Goal: Task Accomplishment & Management: Use online tool/utility

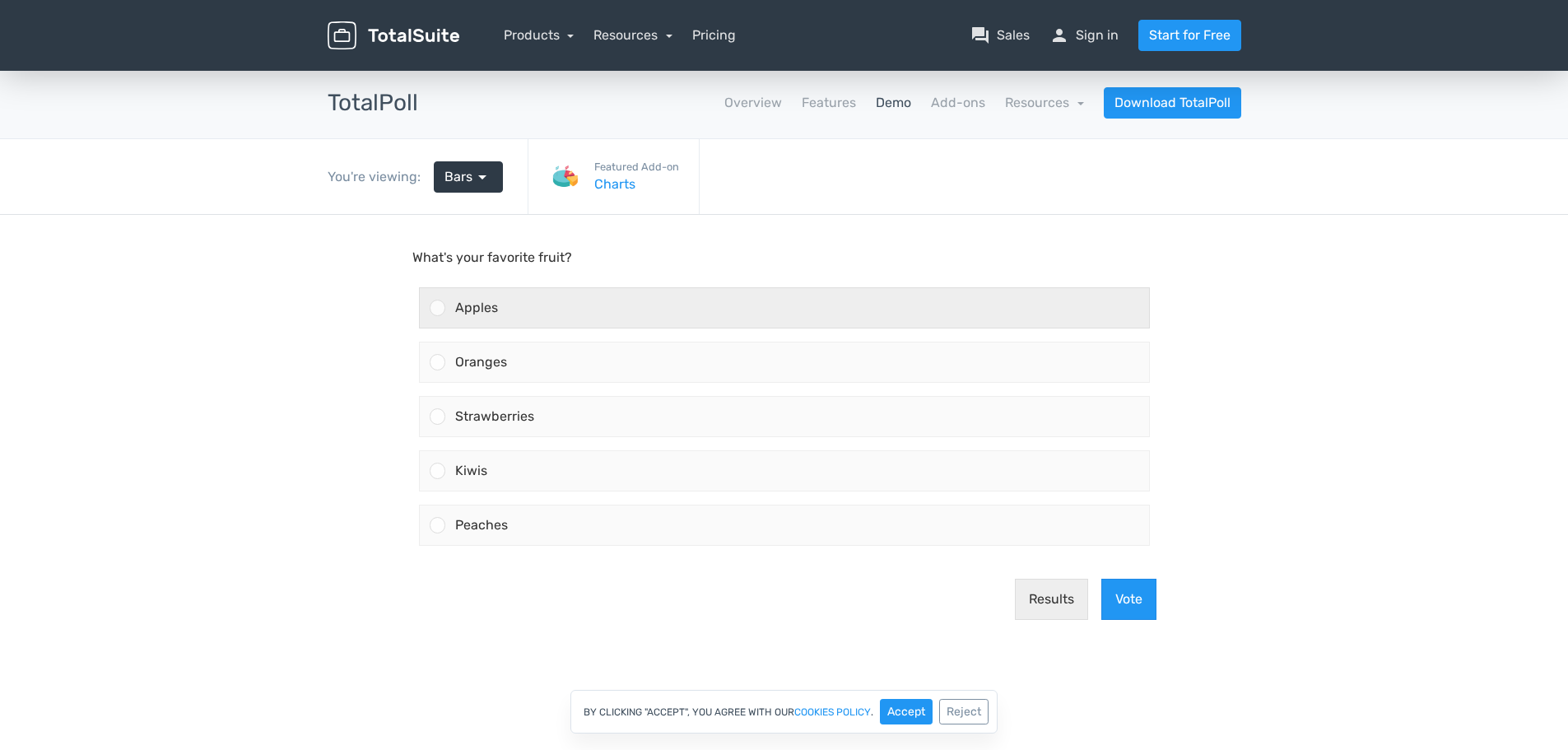
click at [432, 307] on div at bounding box center [437, 307] width 15 height 15
click at [437, 308] on input "Apples" at bounding box center [437, 308] width 0 height 0
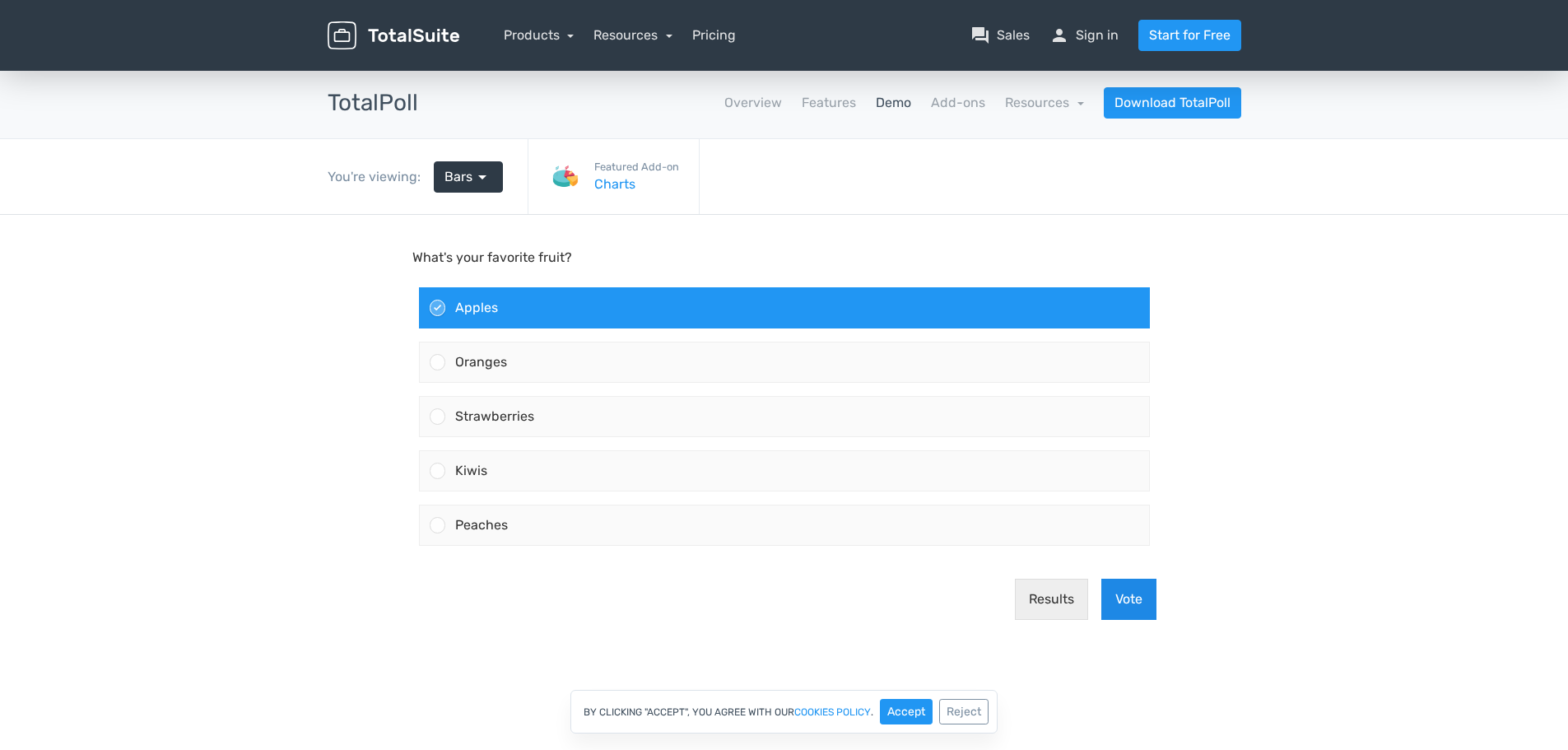
click at [1130, 590] on button "Vote" at bounding box center [1128, 599] width 55 height 41
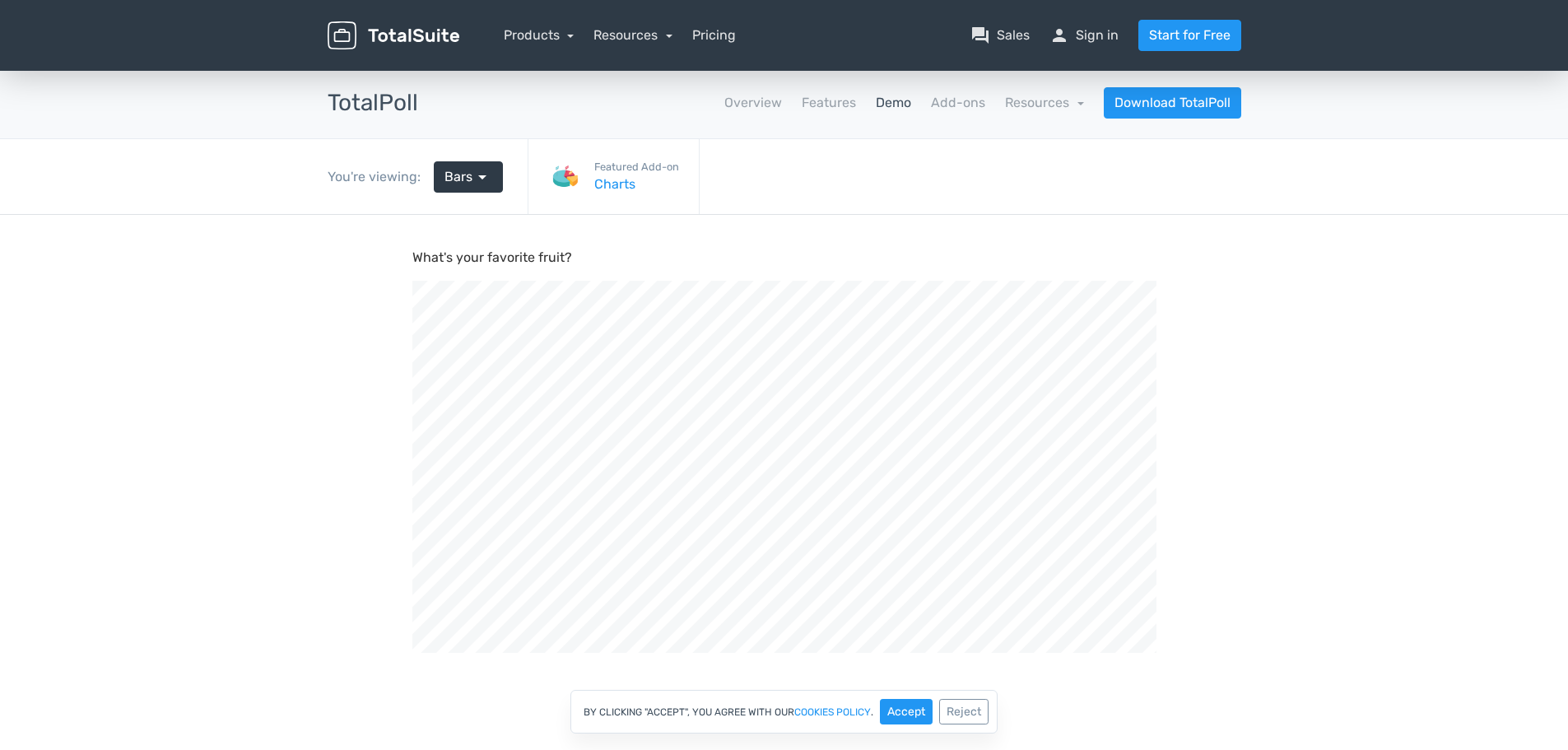
scroll to position [556, 1568]
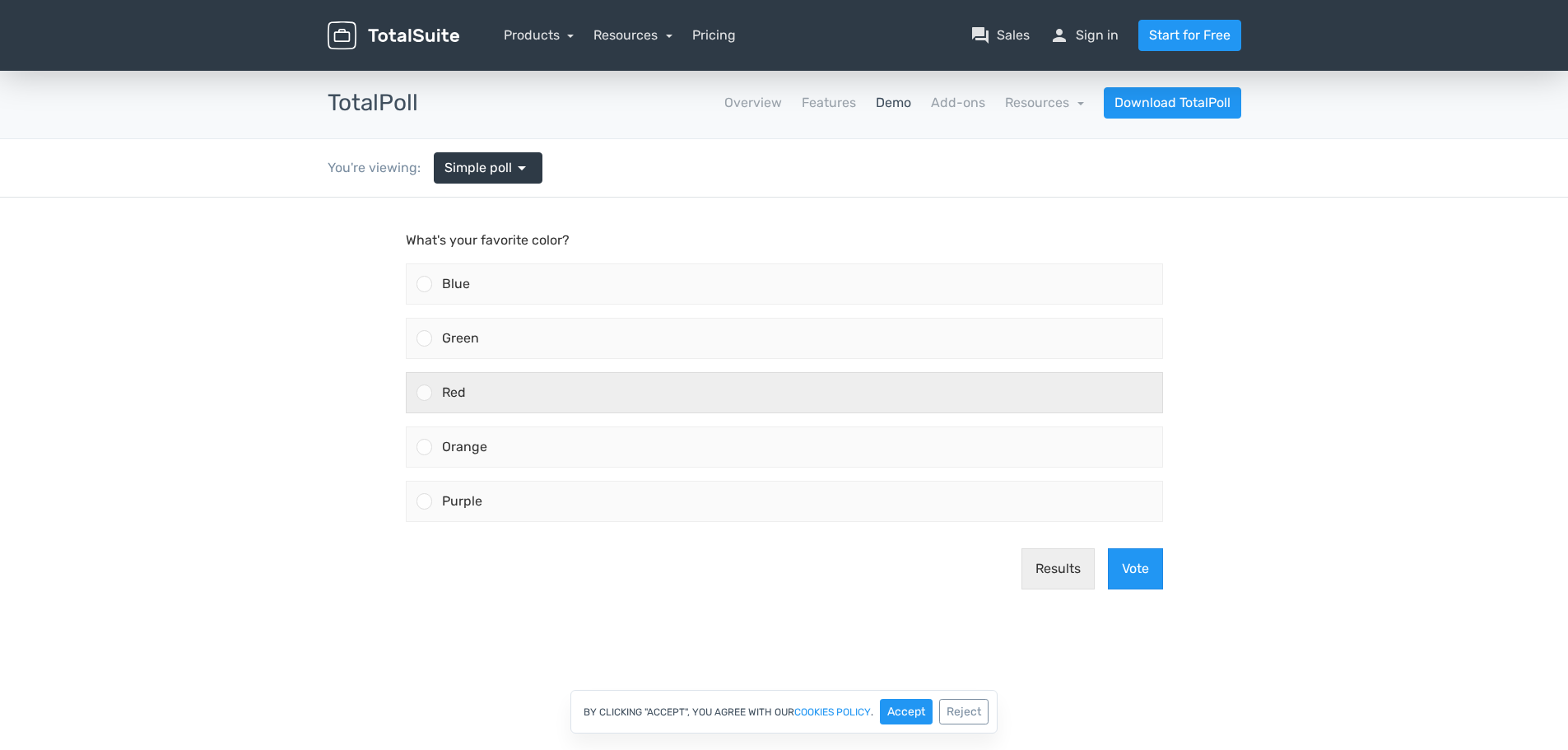
click at [420, 393] on div at bounding box center [424, 392] width 15 height 15
click at [423, 393] on input "Red" at bounding box center [423, 393] width 0 height 0
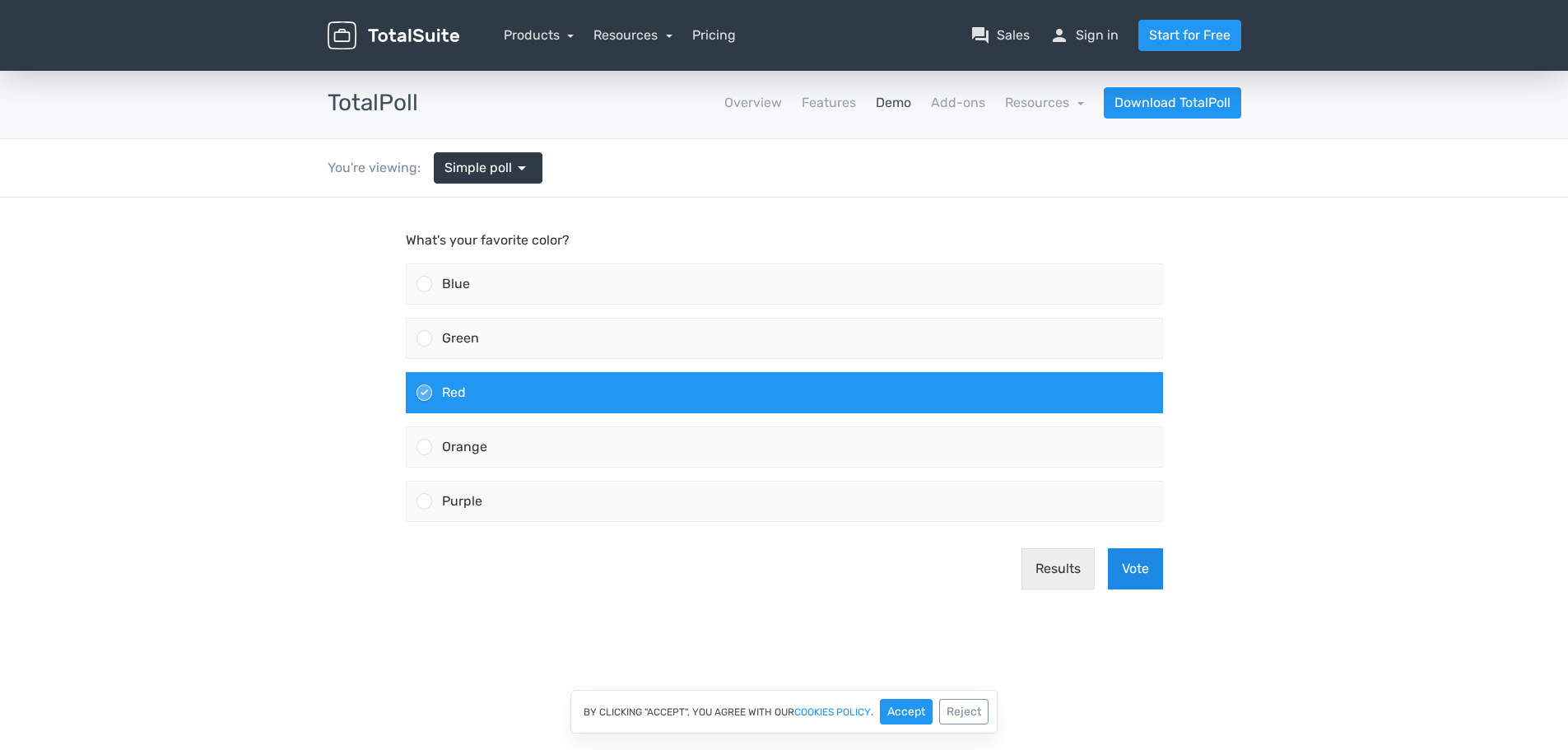
click at [1126, 570] on button "Vote" at bounding box center [1135, 569] width 55 height 41
